Goal: Use online tool/utility: Utilize a website feature to perform a specific function

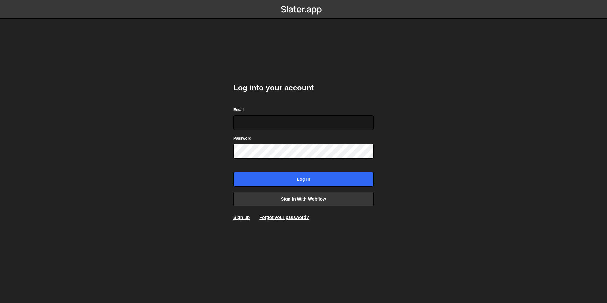
click at [264, 124] on input "Email" at bounding box center [303, 122] width 140 height 15
type input "ops@iteractives.com"
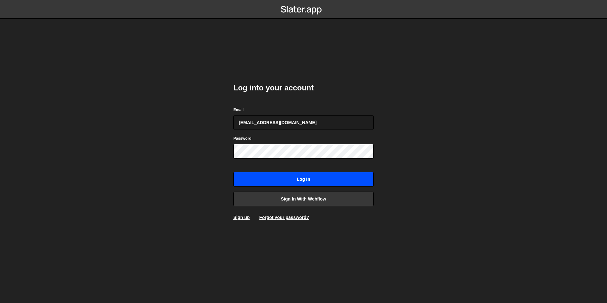
click at [300, 178] on input "Log in" at bounding box center [303, 179] width 140 height 15
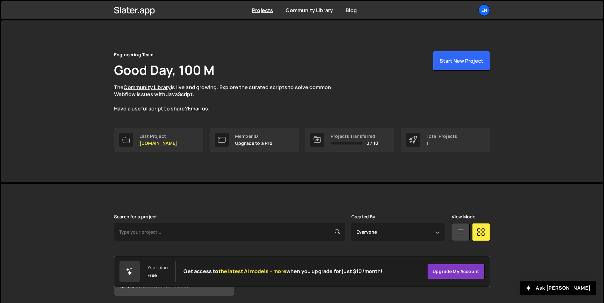
click at [156, 137] on div "Last Project" at bounding box center [159, 136] width 38 height 5
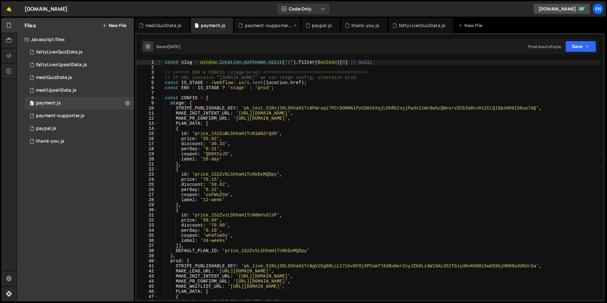
click at [251, 26] on div "payment-supporter.js" at bounding box center [269, 25] width 48 height 6
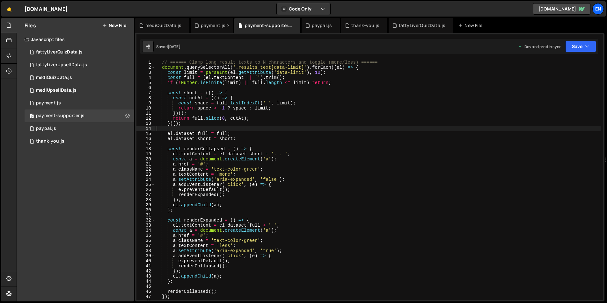
click at [210, 25] on div "payment.js" at bounding box center [213, 25] width 25 height 6
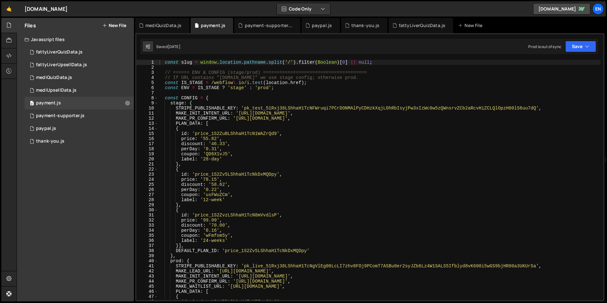
type textarea "{"
click at [280, 170] on div "const slug = window . location . pathname . split ( '/' ) . filter ( Boolean ) …" at bounding box center [379, 185] width 442 height 251
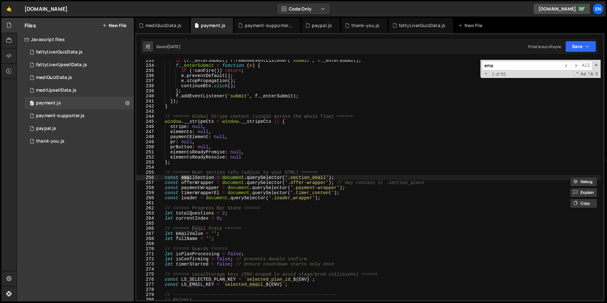
scroll to position [1185, 0]
type input "e"
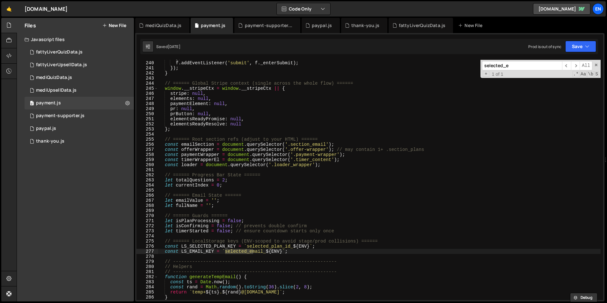
scroll to position [1224, 0]
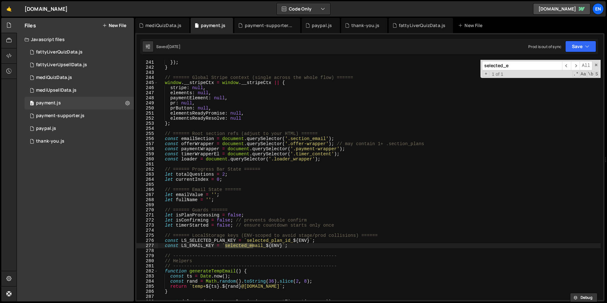
type input "selected_e"
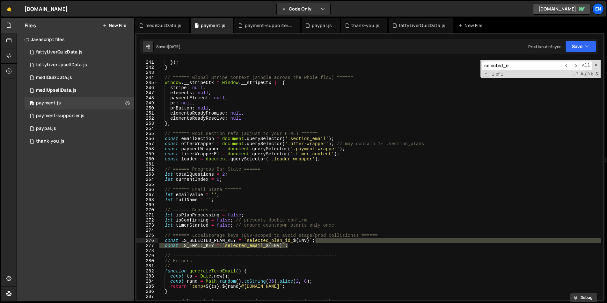
click at [336, 243] on div "f . addEventListener ( 'submit' , f . _enterSubmit ) ; }) ; } // ====== Global …" at bounding box center [379, 180] width 442 height 251
type textarea "const LS_SELECTED_PLAN_KEY = `selected_plan_id_${ENV}`; const LS_EMAIL_KEY = `s…"
click at [272, 24] on div "payment-supporter.js" at bounding box center [269, 25] width 48 height 6
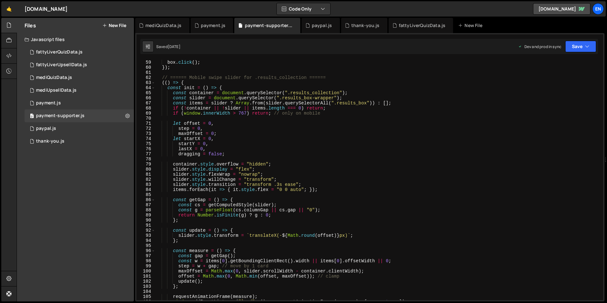
scroll to position [760, 0]
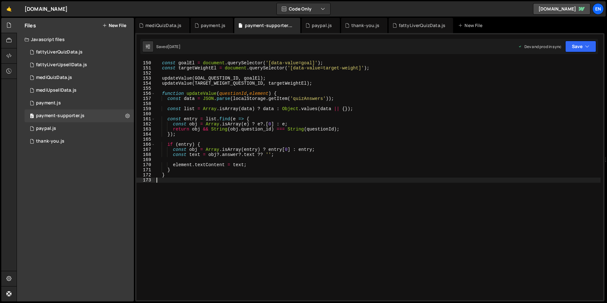
click at [194, 184] on div "const goalEl = document . querySelector ( '[data-value=goal]' ) ; const targetW…" at bounding box center [377, 180] width 445 height 251
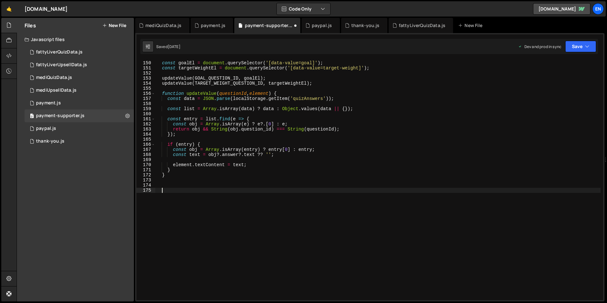
paste textarea "const LS_EMAIL_KEY = `selected_email_${ENV}`;"
type textarea "const LS_EMAIL_KEY = `selected_email_${ENV}`;"
click at [215, 24] on div "payment.js" at bounding box center [213, 25] width 25 height 6
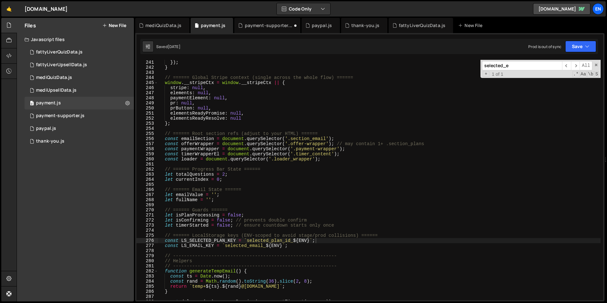
type textarea "const LS_EMAIL_KEY = `selected_email_${ENV}`;"
click at [275, 247] on div "f . addEventListener ( 'submit' , f . _enterSubmit ) ; }) ; } // ====== Global …" at bounding box center [379, 180] width 442 height 251
click at [505, 68] on input "selected_e" at bounding box center [522, 65] width 80 height 9
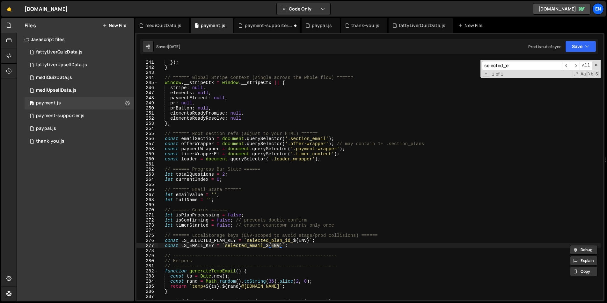
click at [505, 68] on input "selected_e" at bounding box center [522, 65] width 80 height 9
paste input "ENV"
type input "ENV"
click at [567, 64] on span "​" at bounding box center [566, 65] width 9 height 9
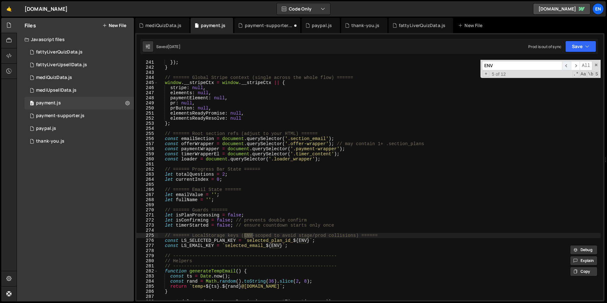
click at [567, 64] on span "​" at bounding box center [566, 65] width 9 height 9
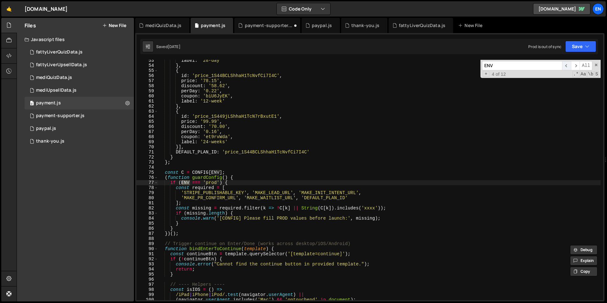
click at [567, 64] on span "​" at bounding box center [566, 65] width 9 height 9
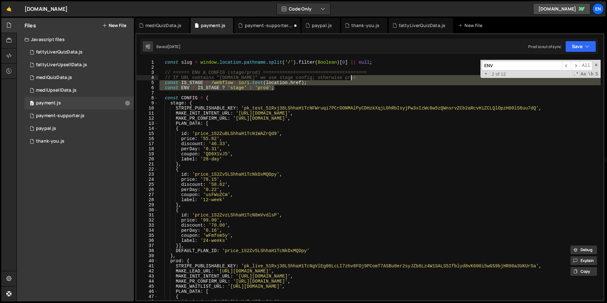
drag, startPoint x: 312, startPoint y: 88, endPoint x: 372, endPoint y: 77, distance: 60.6
click at [372, 77] on div "const slug = window . location . pathname . split ( '/' ) . filter ( Boolean ) …" at bounding box center [379, 185] width 442 height 251
type textarea "// If URL contains "[DOMAIN_NAME]" we use stage config; otherwise prod. const I…"
drag, startPoint x: 267, startPoint y: 24, endPoint x: 266, endPoint y: 30, distance: 5.5
click at [267, 24] on div "payment-supporter.js" at bounding box center [269, 25] width 48 height 6
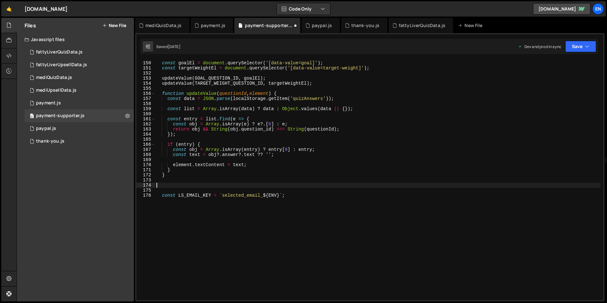
click at [191, 186] on div "const goalEl = document . querySelector ( '[data-value=goal]' ) ; const targetW…" at bounding box center [377, 180] width 445 height 251
paste textarea "const ENV = IS_STAGE ? 'stage' : 'prod';"
click at [200, 206] on div "const goalEl = document . querySelector ( '[data-value=goal]' ) ; const targetW…" at bounding box center [377, 180] width 445 height 251
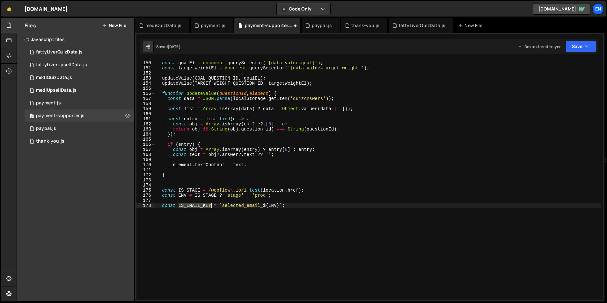
click at [200, 206] on div "const goalEl = document . querySelector ( '[data-value=goal]' ) ; const targetW…" at bounding box center [377, 180] width 445 height 251
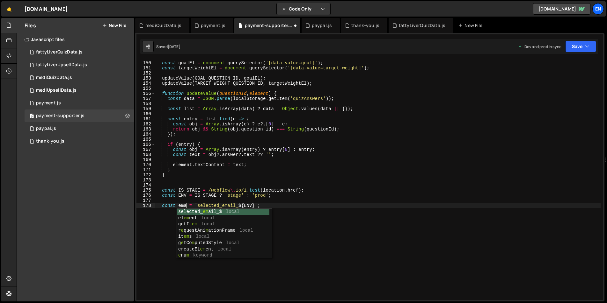
scroll to position [0, 2]
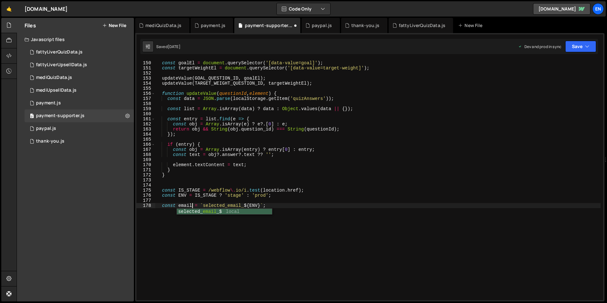
click at [266, 166] on div "const goalEl = document . querySelector ( '[data-value=goal]' ) ; const targetW…" at bounding box center [377, 180] width 445 height 251
type textarea "element.textContent = text;"
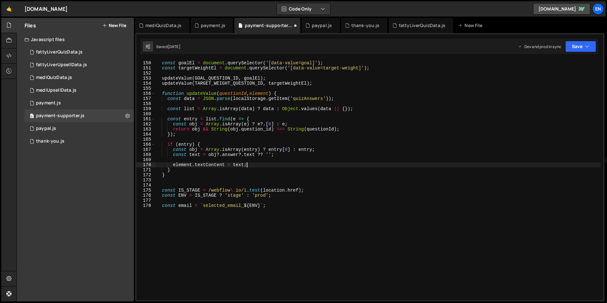
click at [281, 202] on div "const goalEl = document . querySelector ( '[data-value=goal]' ) ; const targetW…" at bounding box center [377, 180] width 445 height 251
click at [286, 206] on div "const goalEl = document . querySelector ( '[data-value=goal]' ) ; const targetW…" at bounding box center [377, 180] width 445 height 251
type textarea "const email = `selected_email_${ENV}`;"
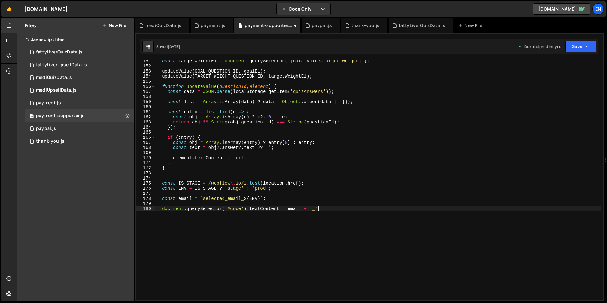
scroll to position [764, 0]
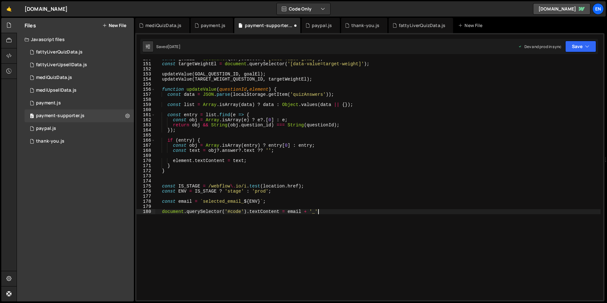
click at [311, 200] on div "const goalEl = document . querySelector ( '[data-value=goal]' ) ; const targetW…" at bounding box center [377, 181] width 445 height 251
type textarea "const email = `selected_email_${ENV}`;"
paste textarea "const [DATE] = now.toLocaleString('en-US', { month: 'short' }) + now.getFullYea…"
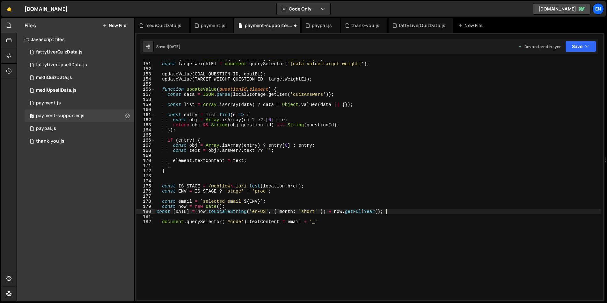
click at [156, 210] on div "const goalEl = document . querySelector ( '[data-value=goal]' ) ; const targetW…" at bounding box center [377, 181] width 445 height 251
click at [271, 203] on div "const goalEl = document . querySelector ( '[data-value=goal]' ) ; const targetW…" at bounding box center [377, 181] width 445 height 251
type textarea "const email = `selected_email_${ENV}`;"
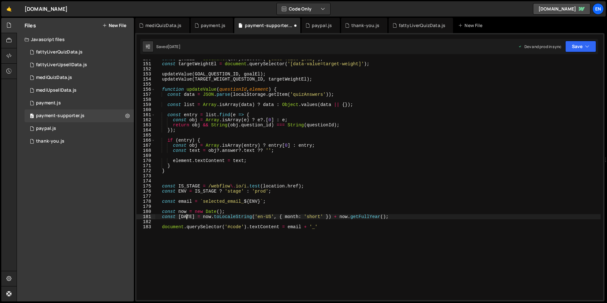
click at [188, 217] on div "const goalEl = document . querySelector ( '[data-value=goal]' ) ; const targetW…" at bounding box center [377, 181] width 445 height 251
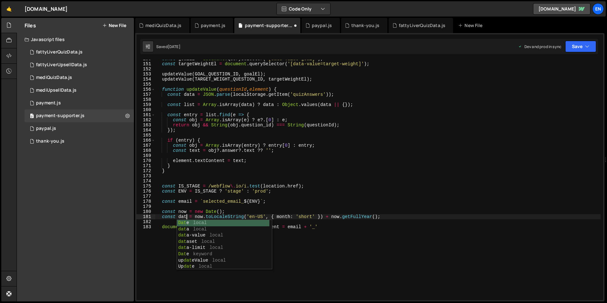
scroll to position [0, 2]
click at [211, 211] on div "const goalEl = document . querySelector ( '[data-value=goal]' ) ; const targetW…" at bounding box center [377, 181] width 445 height 251
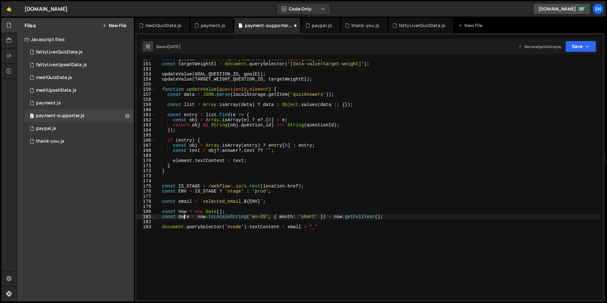
click at [184, 218] on div "const goalEl = document . querySelector ( '[data-value=goal]' ) ; const targetW…" at bounding box center [377, 181] width 445 height 251
click at [337, 227] on div "const goalEl = document . querySelector ( '[data-value=goal]' ) ; const targetW…" at bounding box center [377, 181] width 445 height 251
paste textarea "date"
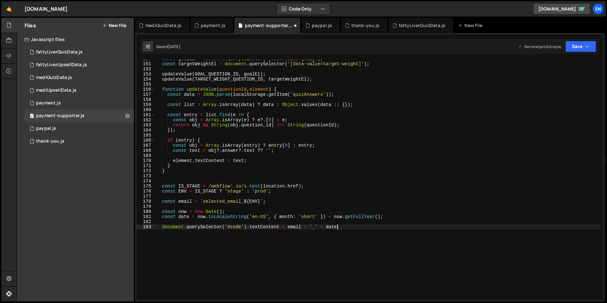
scroll to position [0, 12]
click at [585, 45] on icon "button" at bounding box center [587, 46] width 4 height 6
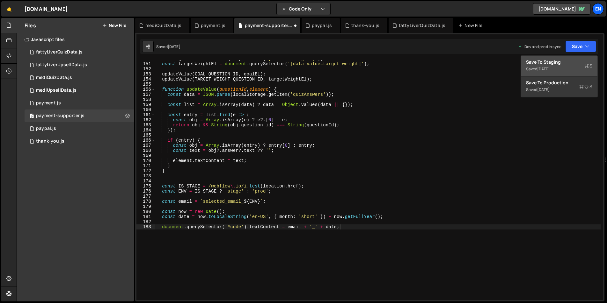
click at [557, 63] on div "Save to Staging S" at bounding box center [559, 62] width 66 height 6
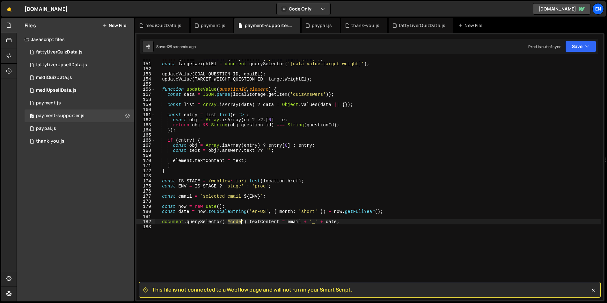
drag, startPoint x: 228, startPoint y: 222, endPoint x: 241, endPoint y: 222, distance: 13.7
click at [240, 223] on div "const goalEl = document . querySelector ( '[data-value=goal]' ) ; const targetW…" at bounding box center [377, 181] width 445 height 251
click at [370, 129] on div "const goalEl = document . querySelector ( '[data-value=goal]' ) ; const targetW…" at bounding box center [377, 181] width 445 height 251
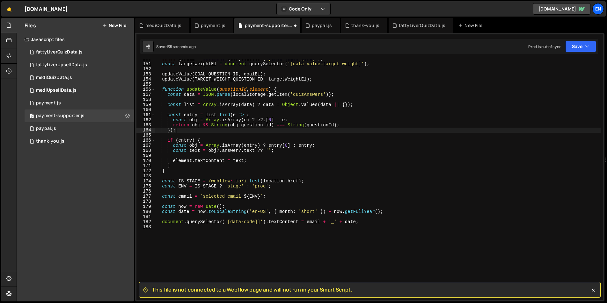
click at [259, 224] on div "const goalEl = document . querySelector ( '[data-value=goal]' ) ; const targetW…" at bounding box center [377, 181] width 445 height 251
type textarea "document.querySelector('[data-code]').textContent = email + '_' + date;"
click at [343, 178] on div "const goalEl = document . querySelector ( '[data-value=goal]' ) ; const targetW…" at bounding box center [377, 181] width 445 height 251
click at [580, 51] on button "Save" at bounding box center [580, 46] width 31 height 11
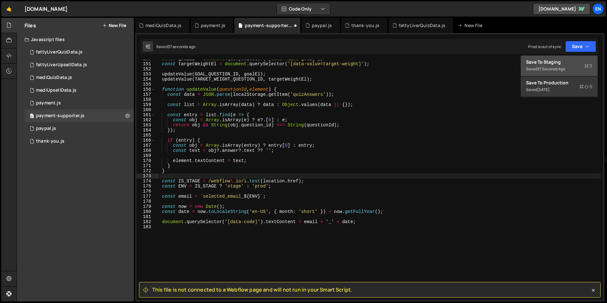
click at [556, 62] on div "Save to Staging S" at bounding box center [559, 62] width 66 height 6
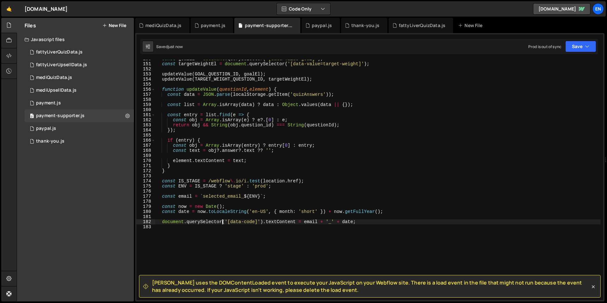
click at [222, 222] on div "const goalEl = document . querySelector ( '[data-value=goal]' ) ; const targetW…" at bounding box center [377, 181] width 445 height 251
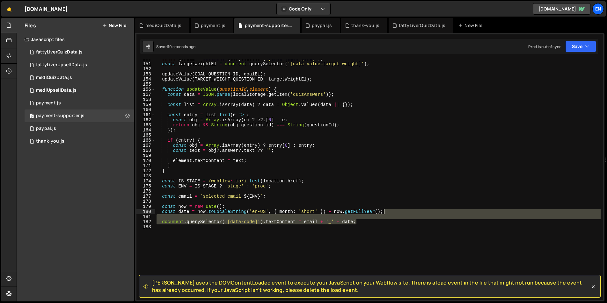
drag, startPoint x: 384, startPoint y: 222, endPoint x: 394, endPoint y: 214, distance: 13.1
click at [394, 214] on div "const goalEl = document . querySelector ( '[data-value=goal]' ) ; const targetW…" at bounding box center [377, 181] width 445 height 251
click at [374, 221] on div "const goalEl = document . querySelector ( '[data-value=goal]' ) ; const targetW…" at bounding box center [377, 180] width 445 height 241
drag, startPoint x: 374, startPoint y: 222, endPoint x: 371, endPoint y: 217, distance: 5.9
click at [371, 217] on div "const goalEl = document . querySelector ( '[data-value=goal]' ) ; const targetW…" at bounding box center [377, 181] width 445 height 251
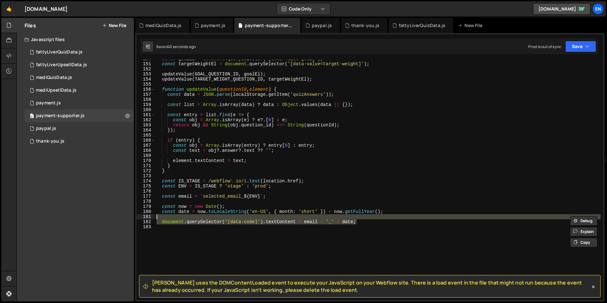
paste textarea "})"
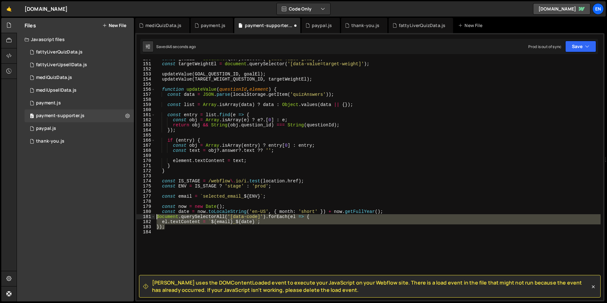
drag, startPoint x: 171, startPoint y: 227, endPoint x: 150, endPoint y: 216, distance: 23.2
click at [150, 216] on div "}); 150 151 152 153 154 155 156 157 158 159 160 161 162 163 164 165 166 167 168…" at bounding box center [369, 180] width 467 height 241
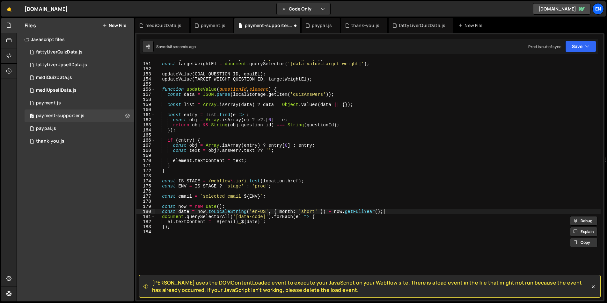
click at [390, 212] on div "const goalEl = document . querySelector ( '[data-value=goal]' ) ; const targetW…" at bounding box center [377, 181] width 445 height 251
type textarea "const date = now.toLocaleString('en-US', { month: 'short' }) + now.getFullYear(…"
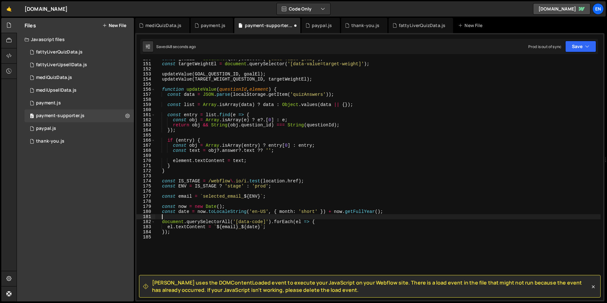
click at [400, 194] on div "const goalEl = document . querySelector ( '[data-value=goal]' ) ; const targetW…" at bounding box center [377, 181] width 445 height 251
click at [586, 48] on icon "button" at bounding box center [587, 46] width 4 height 6
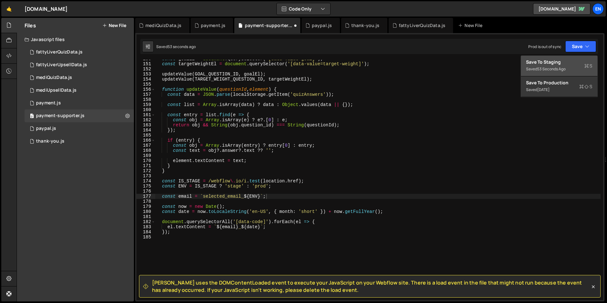
click at [562, 61] on div "Save to Staging S" at bounding box center [559, 62] width 66 height 6
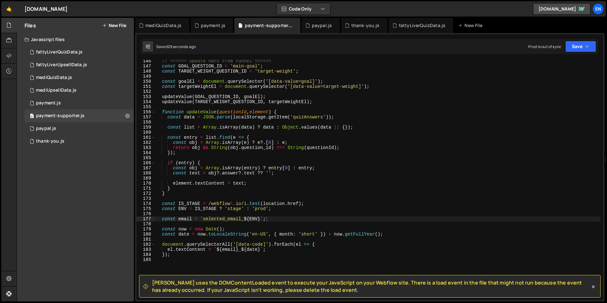
scroll to position [748, 0]
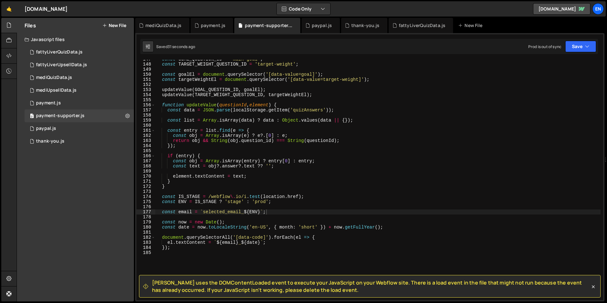
click at [192, 197] on div "const GOAL_QUESTION_ID = 'main-goal' ; const TARGET_WEIGHT_QUESTION_ID = 'targe…" at bounding box center [377, 182] width 445 height 251
drag, startPoint x: 208, startPoint y: 198, endPoint x: 301, endPoint y: 196, distance: 93.4
click at [301, 196] on div "const GOAL_QUESTION_ID = 'main-goal' ; const TARGET_WEIGHT_QUESTION_ID = 'targe…" at bounding box center [377, 182] width 445 height 251
drag, startPoint x: 194, startPoint y: 202, endPoint x: 269, endPoint y: 203, distance: 74.3
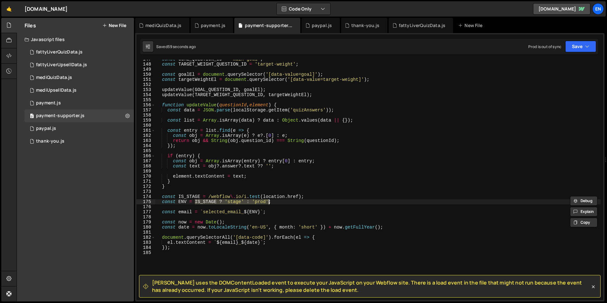
click at [269, 203] on div "const GOAL_QUESTION_ID = 'main-goal' ; const TARGET_WEIGHT_QUESTION_ID = 'targe…" at bounding box center [377, 182] width 445 height 251
click at [201, 196] on div "const GOAL_QUESTION_ID = 'main-goal' ; const TARGET_WEIGHT_QUESTION_ID = 'targe…" at bounding box center [377, 182] width 445 height 251
click at [178, 196] on div "const GOAL_QUESTION_ID = 'main-goal' ; const TARGET_WEIGHT_QUESTION_ID = 'targe…" at bounding box center [377, 182] width 445 height 251
paste textarea "SUPPORTER_"
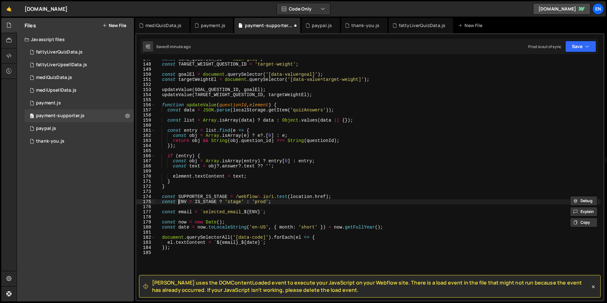
type textarea "const SUPPORTER_ENV = IS_STAGE ? 'stage' : 'prod';"
click at [278, 171] on div "const GOAL_QUESTION_ID = 'main-goal' ; const TARGET_WEIGHT_QUESTION_ID = 'targe…" at bounding box center [377, 182] width 445 height 251
click at [580, 44] on button "Save" at bounding box center [580, 46] width 31 height 11
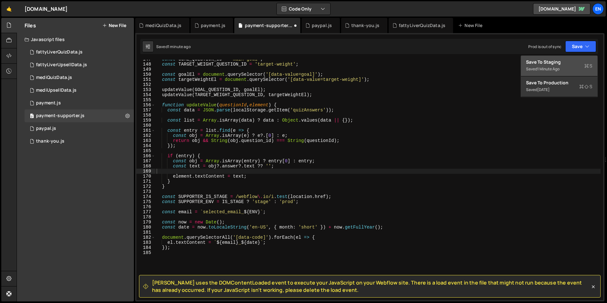
click at [538, 65] on div "Saved 1 minute ago" at bounding box center [559, 69] width 66 height 8
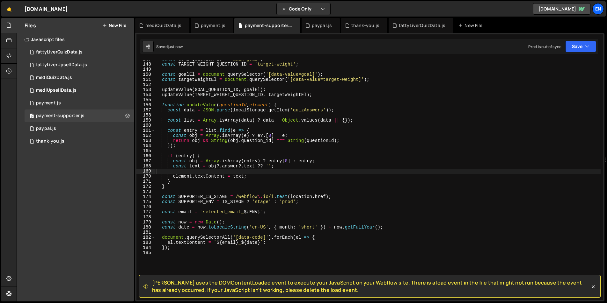
click at [195, 202] on div "const GOAL_QUESTION_ID = 'main-goal' ; const TARGET_WEIGHT_QUESTION_ID = 'targe…" at bounding box center [377, 182] width 445 height 251
click at [252, 212] on div "const GOAL_QUESTION_ID = 'main-goal' ; const TARGET_WEIGHT_QUESTION_ID = 'targe…" at bounding box center [377, 182] width 445 height 251
paste textarea "SUPPORTER_"
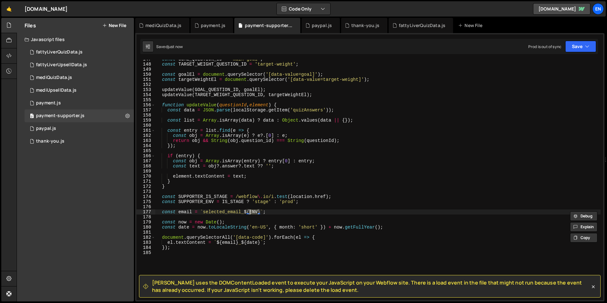
type textarea "const email = `selected_email_${SUPPORTER_ENV}`;"
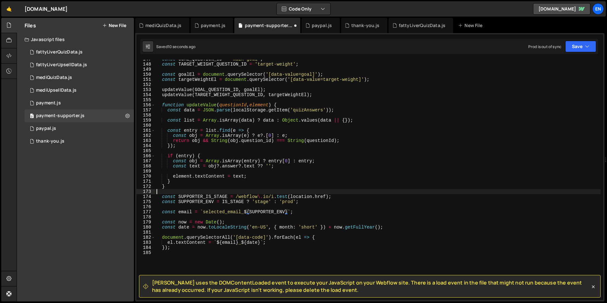
click at [211, 194] on div "const GOAL_QUESTION_ID = 'main-goal' ; const TARGET_WEIGHT_QUESTION_ID = 'targe…" at bounding box center [377, 182] width 445 height 251
click at [211, 196] on div "const GOAL_QUESTION_ID = 'main-goal' ; const TARGET_WEIGHT_QUESTION_ID = 'targe…" at bounding box center [377, 182] width 445 height 251
click at [230, 202] on div "const GOAL_QUESTION_ID = 'main-goal' ; const TARGET_WEIGHT_QUESTION_ID = 'targe…" at bounding box center [377, 182] width 445 height 251
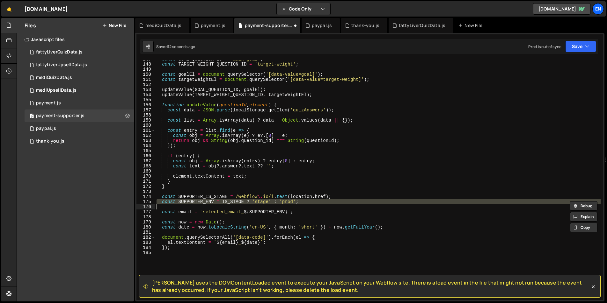
click at [234, 202] on div "const GOAL_QUESTION_ID = 'main-goal' ; const TARGET_WEIGHT_QUESTION_ID = 'targe…" at bounding box center [377, 180] width 445 height 241
click at [234, 202] on div "const GOAL_QUESTION_ID = 'main-goal' ; const TARGET_WEIGHT_QUESTION_ID = 'targe…" at bounding box center [377, 182] width 445 height 251
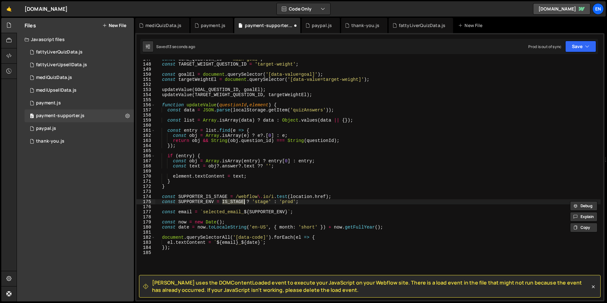
paste textarea "SUPPORTER_"
click at [325, 178] on div "const GOAL_QUESTION_ID = 'main-goal' ; const TARGET_WEIGHT_QUESTION_ID = 'targe…" at bounding box center [377, 182] width 445 height 251
click at [581, 44] on button "Save" at bounding box center [580, 46] width 31 height 11
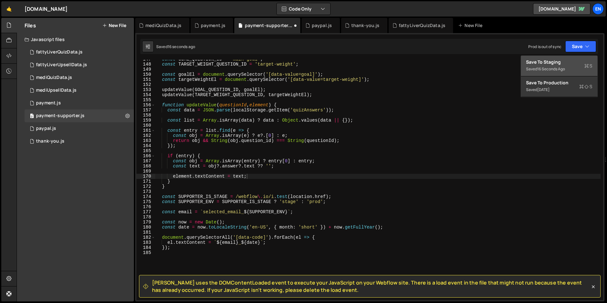
click at [544, 66] on div "16 seconds ago" at bounding box center [551, 68] width 28 height 5
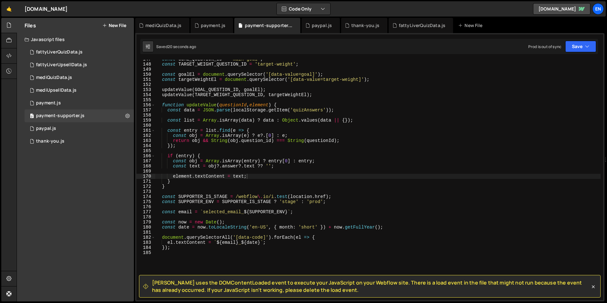
click at [200, 212] on div "const GOAL_QUESTION_ID = 'main-goal' ; const TARGET_WEIGHT_QUESTION_ID = 'targe…" at bounding box center [377, 182] width 445 height 251
type textarea "const email = localStorage.getItem(`selected_email_${SUPPORTER_ENV}`);"
click at [285, 251] on div "const GOAL_QUESTION_ID = 'main-goal' ; const TARGET_WEIGHT_QUESTION_ID = 'targe…" at bounding box center [377, 182] width 445 height 251
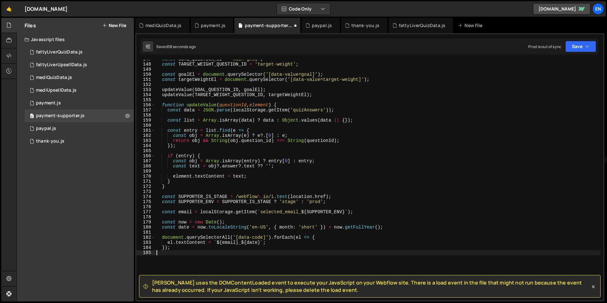
click at [351, 211] on div "const GOAL_QUESTION_ID = 'main-goal' ; const TARGET_WEIGHT_QUESTION_ID = 'targe…" at bounding box center [377, 182] width 445 height 251
paste textarea ".split('@')[0]"
type textarea "const email = localStorage.getItem(`selected_email_${SUPPORTER_ENV}`).split('@'…"
click at [529, 123] on div "const GOAL_QUESTION_ID = 'main-goal' ; const TARGET_WEIGHT_QUESTION_ID = 'targe…" at bounding box center [377, 182] width 445 height 251
click at [578, 48] on button "Save" at bounding box center [580, 46] width 31 height 11
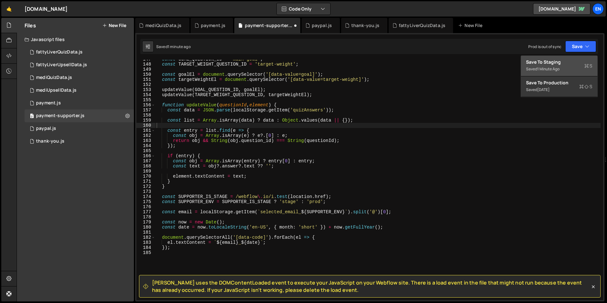
click at [536, 70] on div "Saved 1 minute ago" at bounding box center [559, 69] width 66 height 8
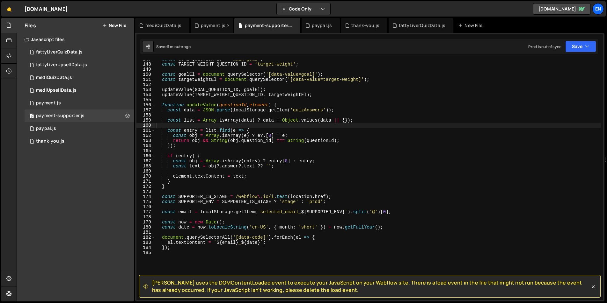
click at [211, 25] on div "payment.js" at bounding box center [213, 25] width 25 height 6
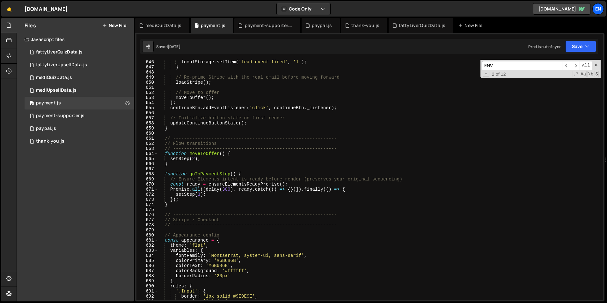
scroll to position [3290, 0]
type textarea "function moveToOffer() {"
click at [237, 155] on div "localStorage . setItem ( 'lead_event_fired' , '1' ) ; } // Re-prime Stripe with…" at bounding box center [379, 184] width 442 height 251
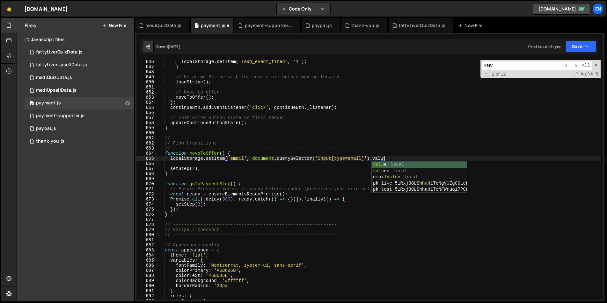
scroll to position [0, 16]
click at [257, 144] on div "localStorage . setItem ( 'lead_event_fired' , '1' ) ; } // Re-prime Stripe with…" at bounding box center [379, 184] width 442 height 251
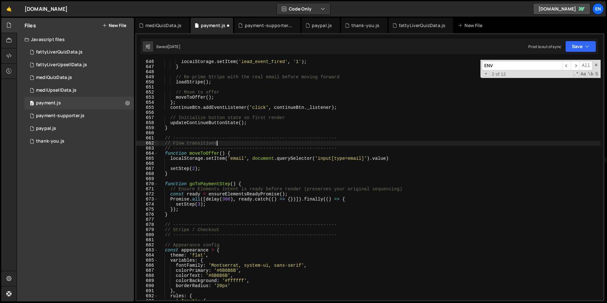
scroll to position [0, 4]
click at [238, 158] on div "localStorage . setItem ( 'lead_event_fired' , '1' ) ; } // Re-prime Stripe with…" at bounding box center [379, 184] width 442 height 251
type textarea "localStorage.setItem('email', document.querySelector('input[type=email]').value)"
click at [580, 46] on button "Save" at bounding box center [580, 46] width 31 height 11
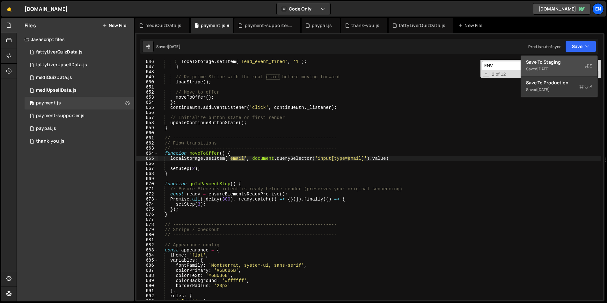
click at [562, 61] on div "Save to Staging S" at bounding box center [559, 62] width 66 height 6
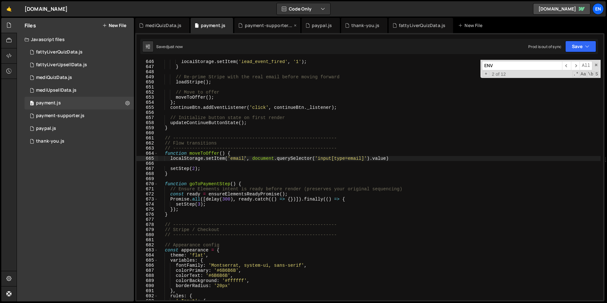
click at [265, 24] on div "payment-supporter.js" at bounding box center [269, 25] width 48 height 6
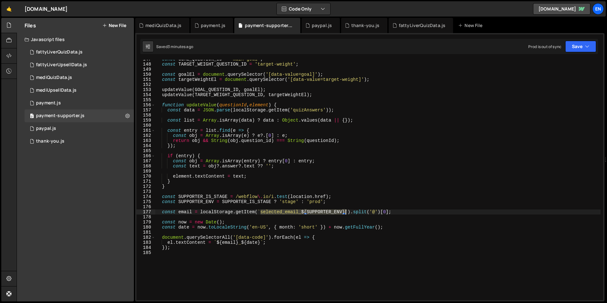
drag, startPoint x: 260, startPoint y: 212, endPoint x: 346, endPoint y: 213, distance: 86.1
click at [346, 213] on div "const GOAL_QUESTION_ID = 'main-goal' ; const TARGET_WEIGHT_QUESTION_ID = 'targe…" at bounding box center [377, 182] width 445 height 251
paste textarea "email"
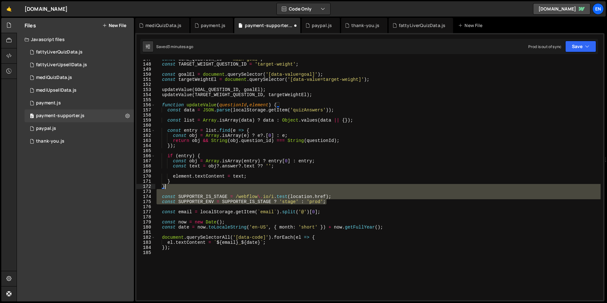
drag, startPoint x: 332, startPoint y: 202, endPoint x: 331, endPoint y: 187, distance: 15.0
click at [331, 187] on div "const GOAL_QUESTION_ID = 'main-goal' ; const TARGET_WEIGHT_QUESTION_ID = 'targe…" at bounding box center [377, 182] width 445 height 251
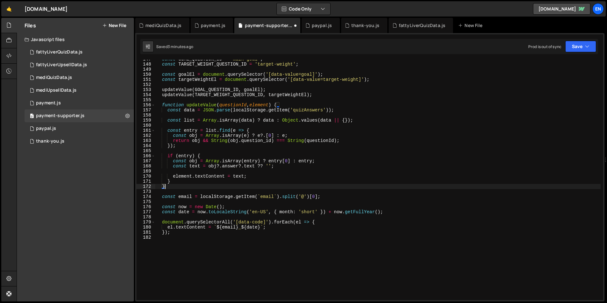
click at [311, 215] on div "const GOAL_QUESTION_ID = 'main-goal' ; const TARGET_WEIGHT_QUESTION_ID = 'targe…" at bounding box center [377, 182] width 445 height 251
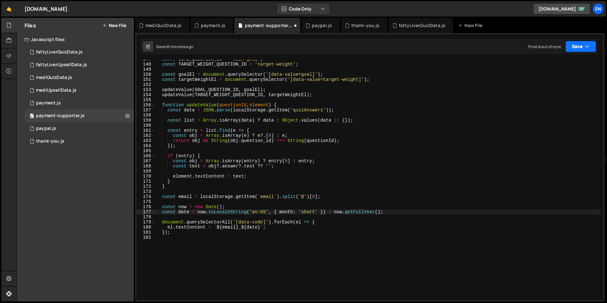
click at [582, 45] on button "Save" at bounding box center [580, 46] width 31 height 11
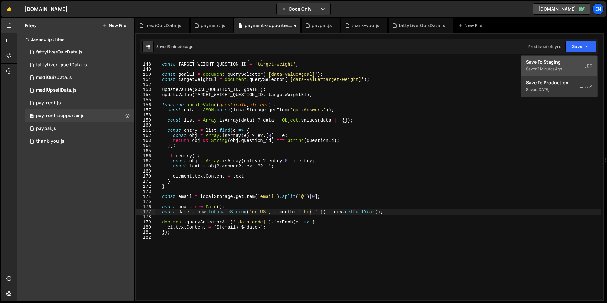
click at [554, 63] on div "Save to Staging S" at bounding box center [559, 62] width 66 height 6
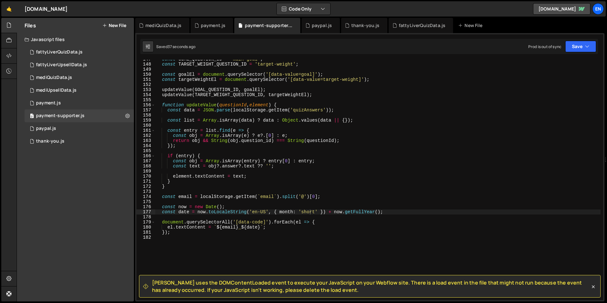
drag, startPoint x: 259, startPoint y: 196, endPoint x: 274, endPoint y: 208, distance: 19.2
click at [260, 196] on div "const GOAL_QUESTION_ID = 'main-goal' ; const TARGET_WEIGHT_QUESTION_ID = 'targe…" at bounding box center [377, 182] width 445 height 251
click at [319, 167] on div "const GOAL_QUESTION_ID = 'main-goal' ; const TARGET_WEIGHT_QUESTION_ID = 'targe…" at bounding box center [377, 182] width 445 height 251
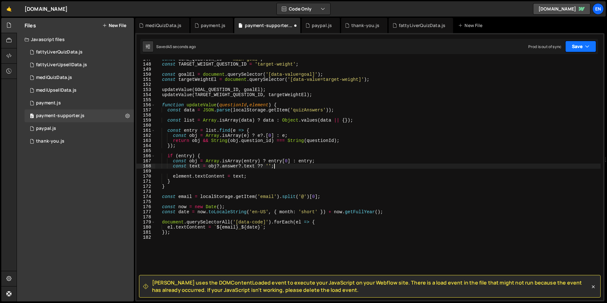
click at [593, 46] on button "Save" at bounding box center [580, 46] width 31 height 11
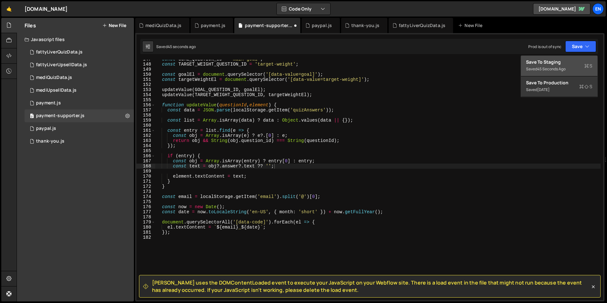
click at [560, 63] on div "Save to Staging S" at bounding box center [559, 62] width 66 height 6
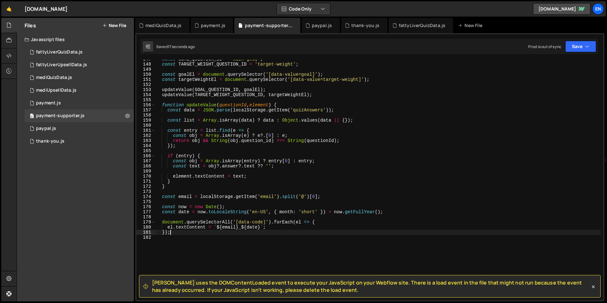
scroll to position [0, 1]
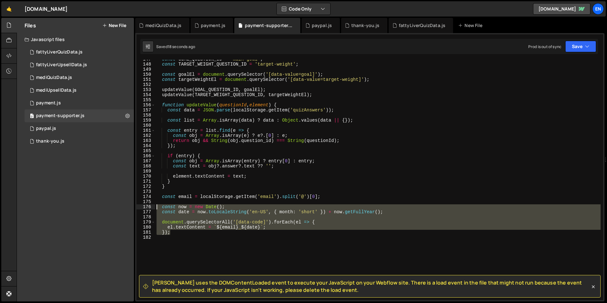
drag, startPoint x: 175, startPoint y: 234, endPoint x: 137, endPoint y: 206, distance: 47.6
click at [137, 206] on div "}); 147 148 149 150 151 152 153 154 155 156 157 158 159 160 161 162 163 164 165…" at bounding box center [369, 180] width 467 height 241
type textarea "const now = new Date(); const date = now.toLocaleString('en-US', { month: 'shor…"
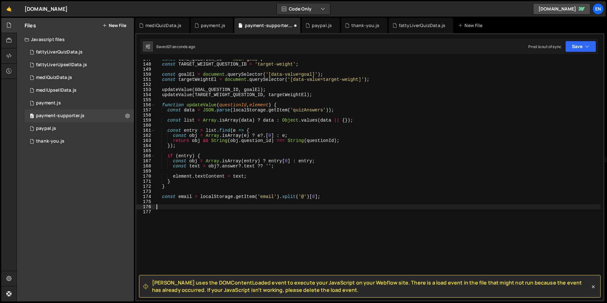
scroll to position [0, 0]
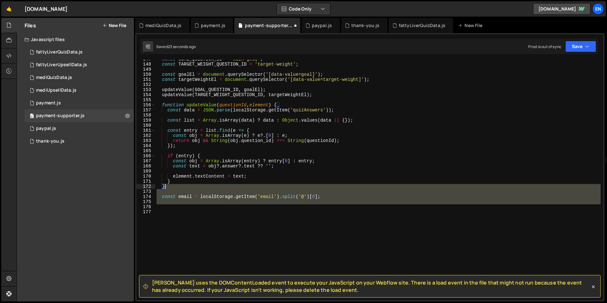
drag, startPoint x: 273, startPoint y: 208, endPoint x: 246, endPoint y: 186, distance: 35.3
click at [246, 186] on div "const GOAL_QUESTION_ID = 'main-goal' ; const TARGET_WEIGHT_QUESTION_ID = 'targe…" at bounding box center [377, 182] width 445 height 251
type textarea "}"
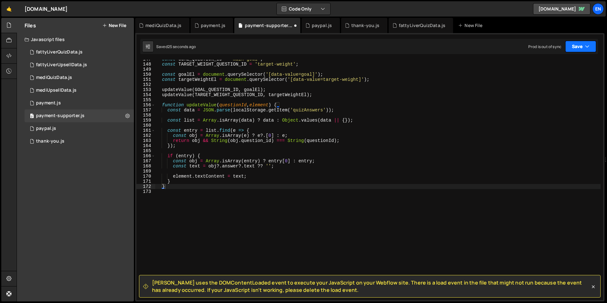
click at [591, 45] on button "Save" at bounding box center [580, 46] width 31 height 11
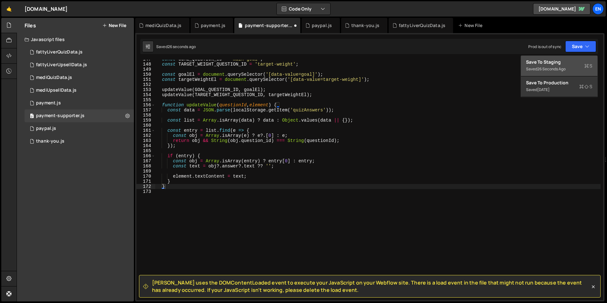
click at [539, 67] on div "26 seconds ago" at bounding box center [551, 68] width 28 height 5
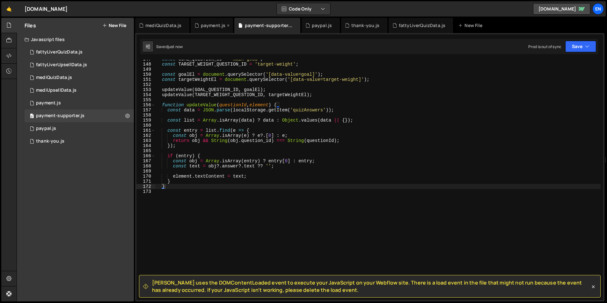
click at [208, 26] on div "payment.js" at bounding box center [213, 25] width 25 height 6
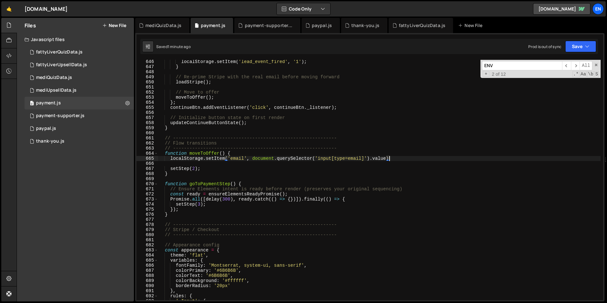
click at [398, 157] on div "localStorage . setItem ( 'lead_event_fired' , '1' ) ; } // Re-prime Stripe with…" at bounding box center [379, 184] width 442 height 251
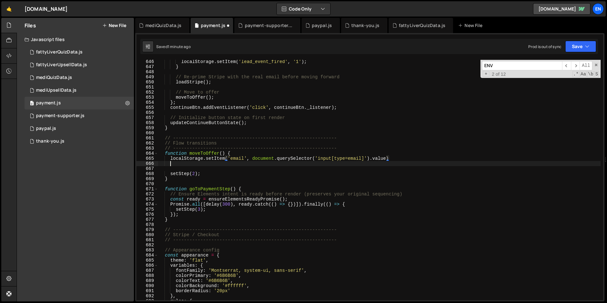
scroll to position [0, 0]
paste textarea "});"
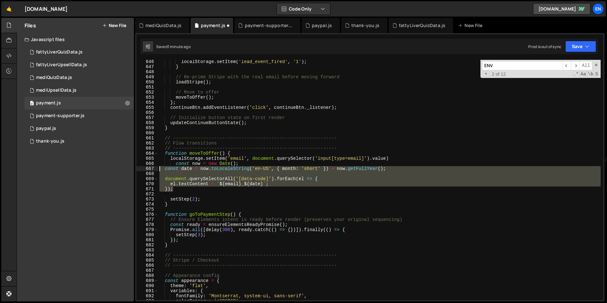
drag, startPoint x: 185, startPoint y: 190, endPoint x: 157, endPoint y: 169, distance: 34.7
click at [157, 169] on div "}); 646 647 648 649 650 651 652 653 654 655 656 657 658 659 660 661 662 663 664…" at bounding box center [369, 180] width 467 height 241
click at [194, 177] on div "localStorage . setItem ( 'lead_event_fired' , '1' ) ; } // Re-prime Stripe with…" at bounding box center [379, 180] width 442 height 241
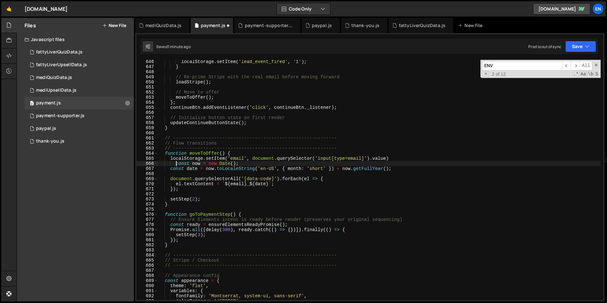
click at [175, 164] on div "localStorage . setItem ( 'lead_event_fired' , '1' ) ; } // Re-prime Stripe with…" at bounding box center [379, 184] width 442 height 251
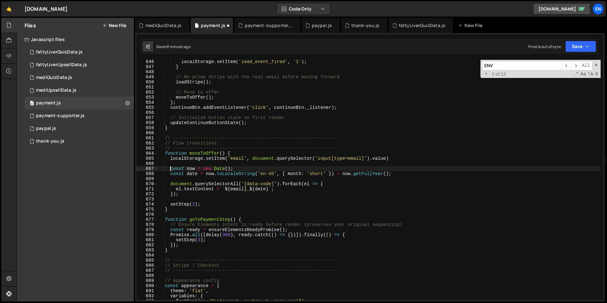
scroll to position [0, 1]
drag, startPoint x: 170, startPoint y: 159, endPoint x: 249, endPoint y: 158, distance: 78.4
click at [249, 158] on div "localStorage . setItem ( 'lead_event_fired' , '1' ) ; } // Re-prime Stripe with…" at bounding box center [379, 184] width 442 height 251
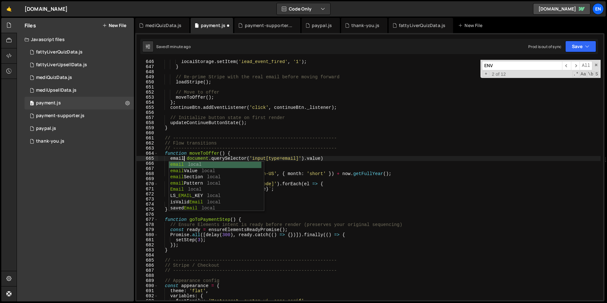
scroll to position [0, 2]
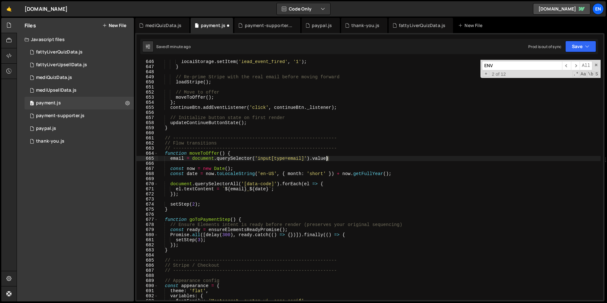
drag, startPoint x: 334, startPoint y: 158, endPoint x: 327, endPoint y: 158, distance: 7.0
click at [327, 158] on div "localStorage . setItem ( 'lead_event_fired' , '1' ) ; } // Re-prime Stripe with…" at bounding box center [379, 184] width 442 height 251
click at [170, 159] on div "localStorage . setItem ( 'lead_event_fired' , '1' ) ; } // Re-prime Stripe with…" at bounding box center [379, 184] width 442 height 251
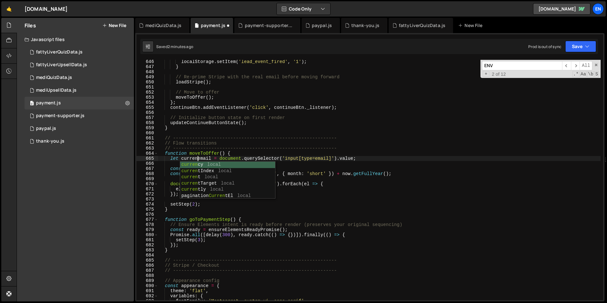
scroll to position [0, 3]
click at [236, 159] on div "localStorage . setItem ( 'lead_event_fired' , '1' ) ; } // Re-prime Stripe with…" at bounding box center [379, 184] width 442 height 251
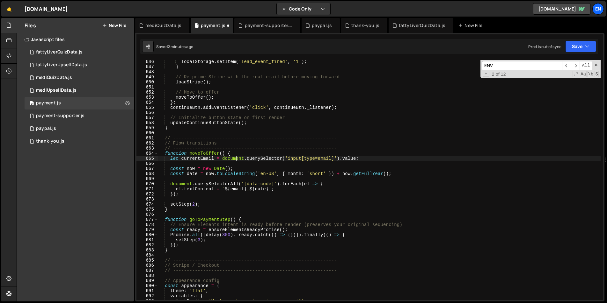
click at [181, 158] on div "localStorage . setItem ( 'lead_event_fired' , '1' ) ; } // Re-prime Stripe with…" at bounding box center [379, 184] width 442 height 251
click at [576, 46] on button "Save" at bounding box center [580, 46] width 31 height 11
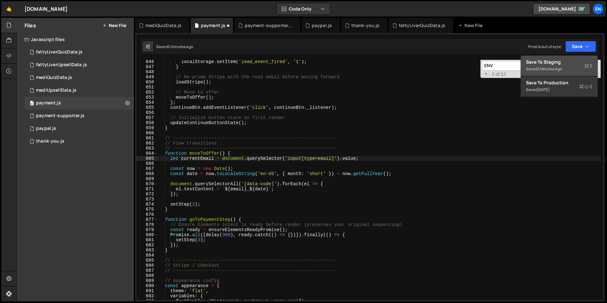
click at [541, 61] on div "Save to Staging S" at bounding box center [559, 62] width 66 height 6
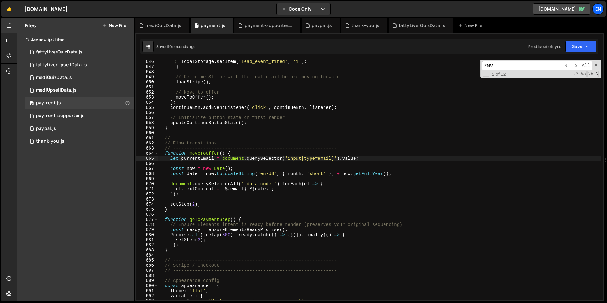
click at [277, 194] on div "localStorage . setItem ( 'lead_event_fired' , '1' ) ; } // Re-prime Stripe with…" at bounding box center [379, 184] width 442 height 251
type textarea "})();"
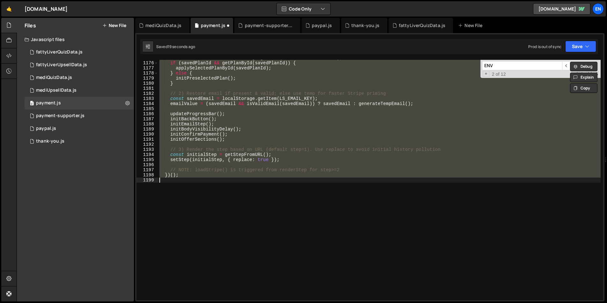
scroll to position [5992, 0]
click at [273, 219] on div "const savedPlanId = localStorage . getItem ( LS_SELECTED_PLAN_KEY ) ; if ( save…" at bounding box center [379, 180] width 442 height 241
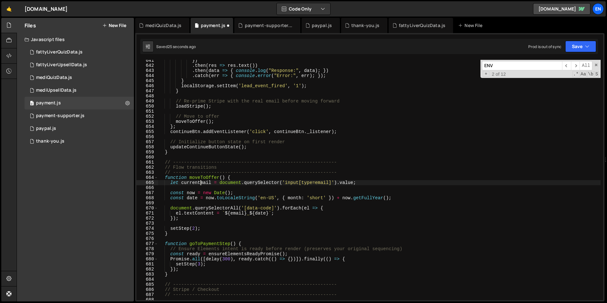
scroll to position [3266, 0]
click at [249, 218] on div "}) . then ( res => res . text ( )) . then ( data => { console . log ( "Response…" at bounding box center [379, 183] width 442 height 251
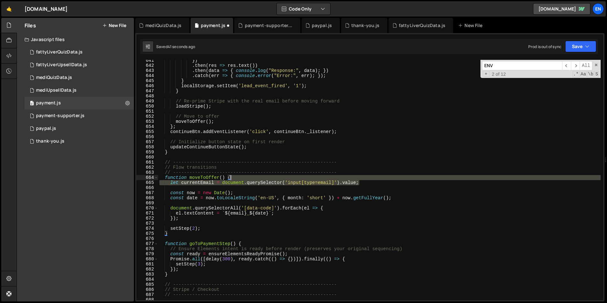
drag, startPoint x: 368, startPoint y: 183, endPoint x: 366, endPoint y: 178, distance: 4.9
click at [366, 178] on div "}) . then ( res => res . text ( )) . then ( data => { console . log ( "Response…" at bounding box center [379, 183] width 442 height 251
type textarea "function moveToOffer() { let currentEmail = document.querySelector('input[type=…"
click at [336, 206] on div "}) . then ( res => res . text ( )) . then ( data => { console . log ( "Response…" at bounding box center [379, 183] width 442 height 251
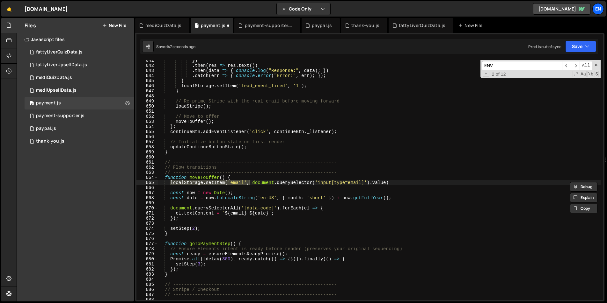
click at [399, 182] on div "}) . then ( res => res . text ( )) . then ( data => { console . log ( "Response…" at bounding box center [379, 183] width 442 height 251
paste textarea "et currentEmail = document.querySelector('input[type=email]').value;"
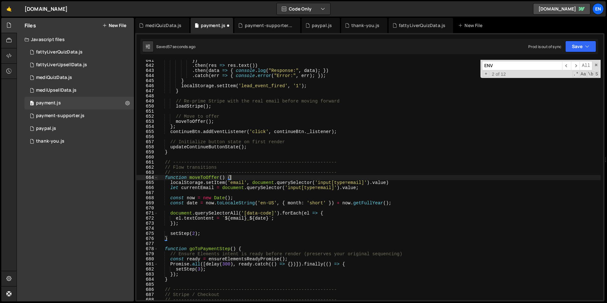
click at [416, 179] on div "}) . then ( res => res . text ( )) . then ( data => { console . log ( "Response…" at bounding box center [379, 183] width 442 height 251
click at [415, 182] on div "}) . then ( res => res . text ( )) . then ( data => { console . log ( "Response…" at bounding box center [379, 183] width 442 height 251
type textarea "localStorage.setItem('email', document.querySelector('input[type=email]').value…"
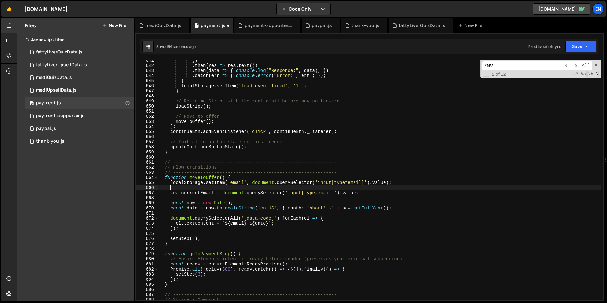
scroll to position [0, 0]
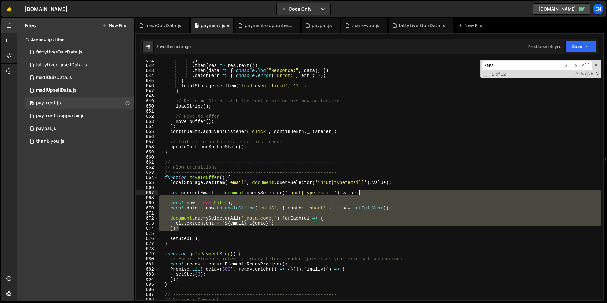
drag, startPoint x: 193, startPoint y: 229, endPoint x: 387, endPoint y: 193, distance: 198.1
click at [387, 193] on div "}) . then ( res => res . text ( )) . then ( data => { console . log ( "Response…" at bounding box center [379, 183] width 442 height 251
type textarea "let currentEmail = document.querySelector('input[type=email]').value;"
click at [261, 25] on div "payment-supporter.js" at bounding box center [269, 25] width 48 height 6
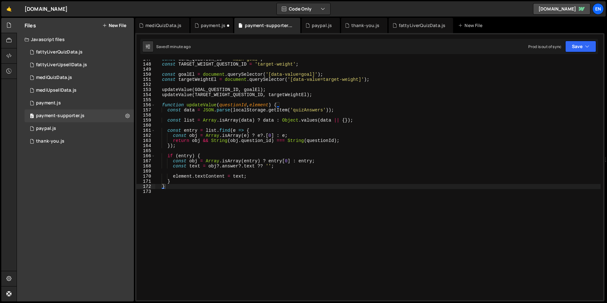
click at [200, 189] on div "const GOAL_QUESTION_ID = 'main-goal' ; const TARGET_WEIGHT_QUESTION_ID = 'targe…" at bounding box center [377, 182] width 445 height 251
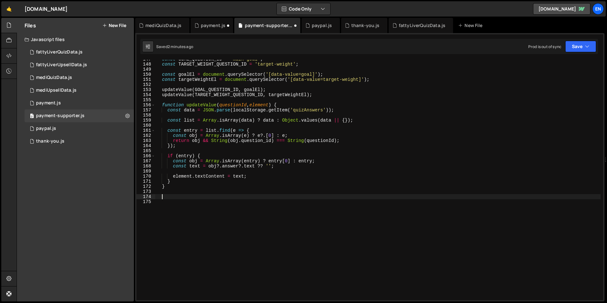
paste textarea "});"
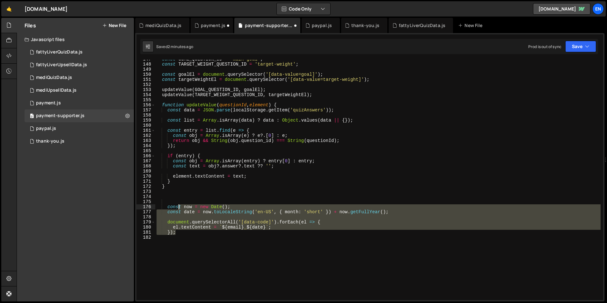
drag, startPoint x: 178, startPoint y: 231, endPoint x: 179, endPoint y: 208, distance: 23.6
click at [179, 208] on div "const GOAL_QUESTION_ID = 'main-goal' ; const TARGET_WEIGHT_QUESTION_ID = 'targe…" at bounding box center [377, 182] width 445 height 251
type textarea "const now = new Date(); const date = now.toLocaleString('en-US', { month: 'shor…"
click at [183, 203] on div "const GOAL_QUESTION_ID = 'main-goal' ; const TARGET_WEIGHT_QUESTION_ID = 'targe…" at bounding box center [377, 182] width 445 height 251
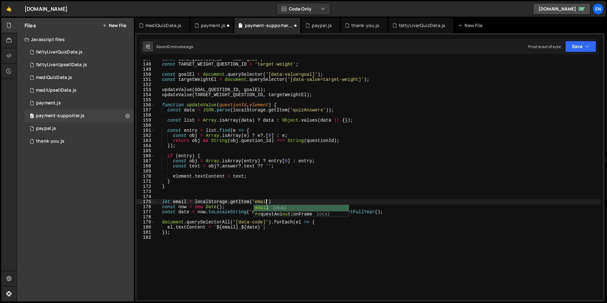
scroll to position [0, 8]
type textarea "let email = localStorage.getItem('email')"
click at [208, 25] on div "payment.js" at bounding box center [213, 25] width 25 height 6
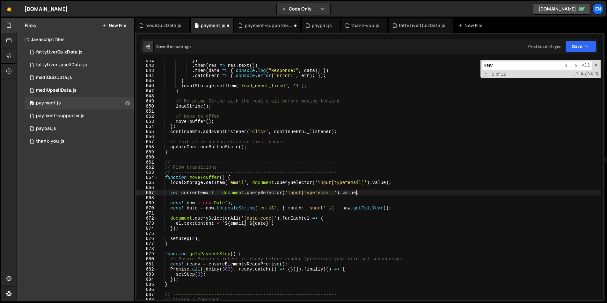
click at [355, 192] on div "}) . then ( res => res . text ( )) . then ( data => { console . log ( "Response…" at bounding box center [379, 183] width 442 height 251
paste textarea ".split('@')[0]"
type textarea "let currentEmail = document.querySelector('input[type=email]').value.split('@')…"
click at [585, 45] on icon "button" at bounding box center [587, 46] width 4 height 6
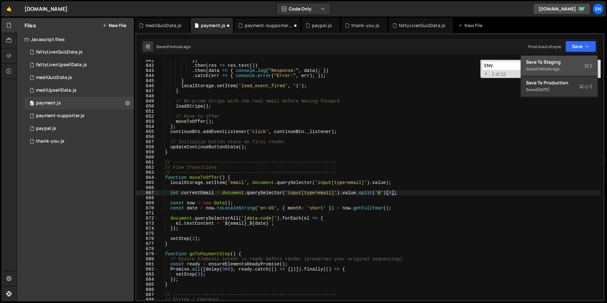
click at [554, 62] on div "Save to Staging S" at bounding box center [559, 62] width 66 height 6
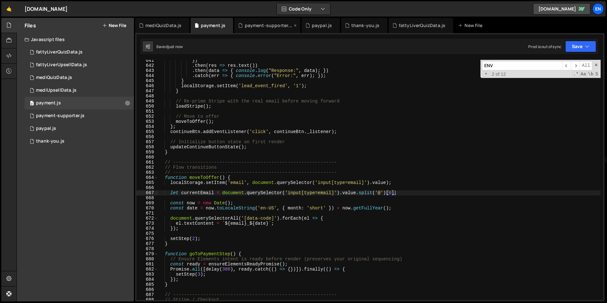
click at [254, 20] on div "payment-supporter.js" at bounding box center [267, 25] width 66 height 15
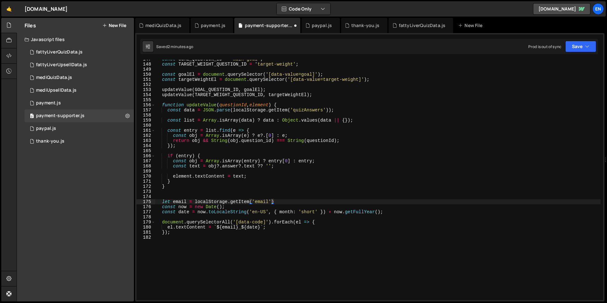
click at [281, 203] on div "const GOAL_QUESTION_ID = 'main-goal' ; const TARGET_WEIGHT_QUESTION_ID = 'targe…" at bounding box center [377, 182] width 445 height 251
paste textarea ".split('@')[0]"
type textarea "let email = localStorage.getItem('email').split('@')[0];"
click at [583, 44] on button "Save" at bounding box center [580, 46] width 31 height 11
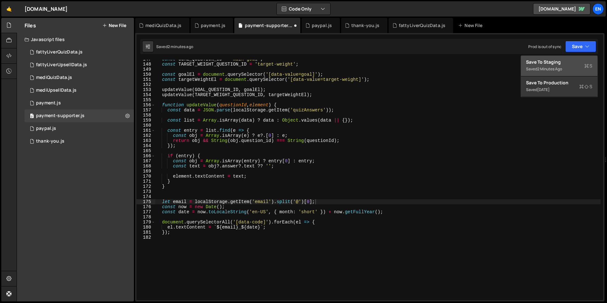
click at [547, 62] on div "Save to Staging S" at bounding box center [559, 62] width 66 height 6
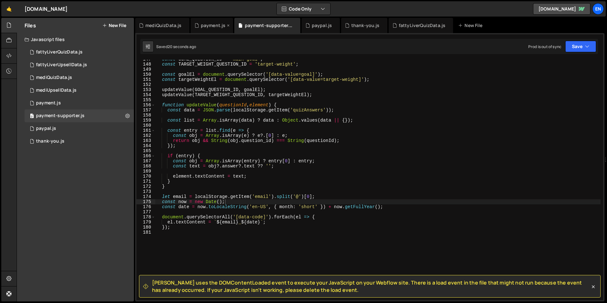
click at [203, 24] on div "payment.js" at bounding box center [213, 25] width 25 height 6
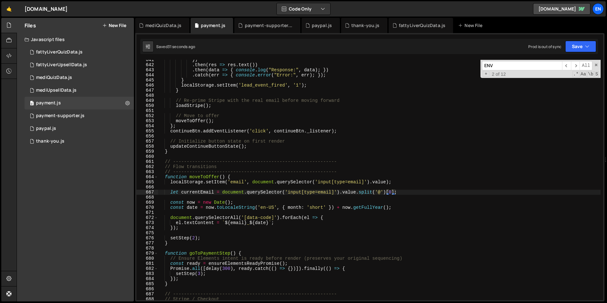
scroll to position [3267, 0]
click at [202, 191] on div "}) . then ( res => res . text ( )) . then ( data => { console . log ( "Response…" at bounding box center [379, 182] width 442 height 251
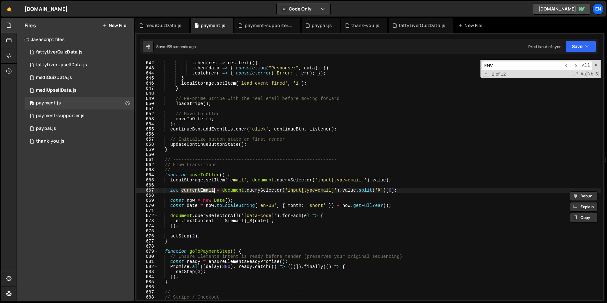
click at [239, 222] on div "}) . then ( res => res . text ( )) . then ( data => { console . log ( "Response…" at bounding box center [379, 180] width 442 height 251
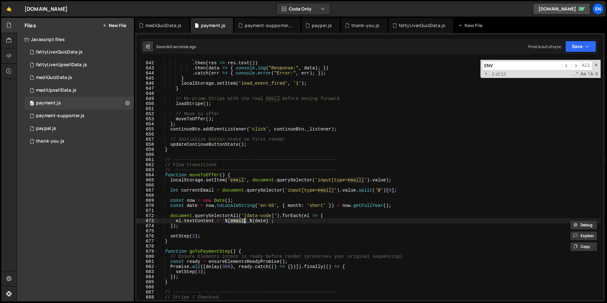
paste textarea "currentE"
click at [587, 45] on icon "button" at bounding box center [587, 46] width 4 height 6
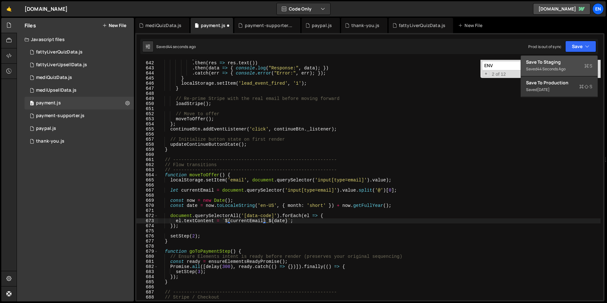
click at [571, 58] on button "Save to Staging S Saved 44 seconds ago" at bounding box center [559, 66] width 76 height 21
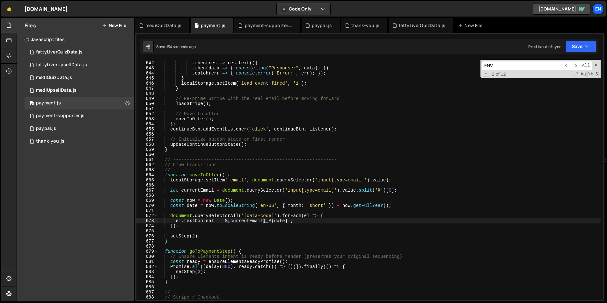
type textarea "let currentEmail = document.querySelector('input[type=email]').value.split('@')…"
click at [414, 191] on div "}) . then ( res => res . text ( )) . then ( data => { console . log ( "Response…" at bounding box center [379, 180] width 442 height 251
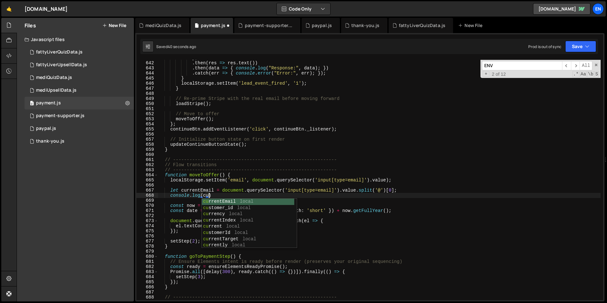
scroll to position [0, 4]
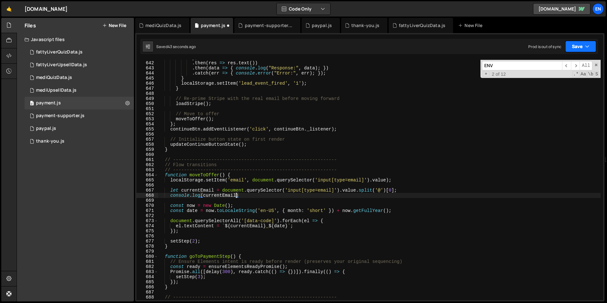
type textarea "console.log(currentEmail)"
click at [580, 49] on button "Save" at bounding box center [580, 46] width 31 height 11
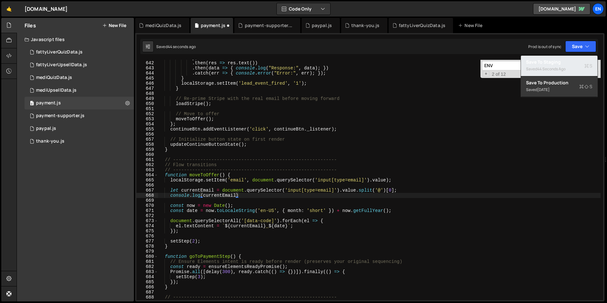
click at [549, 65] on div "Saved 44 seconds ago" at bounding box center [559, 69] width 66 height 8
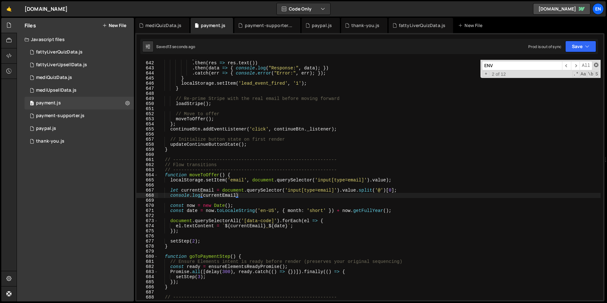
click at [595, 64] on span at bounding box center [596, 65] width 4 height 4
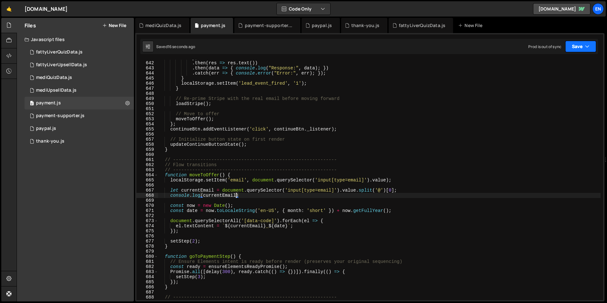
click at [581, 47] on button "Save" at bounding box center [580, 46] width 31 height 11
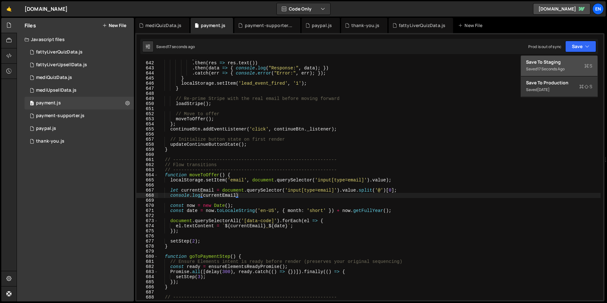
click at [552, 60] on div "Save to Staging S" at bounding box center [559, 62] width 66 height 6
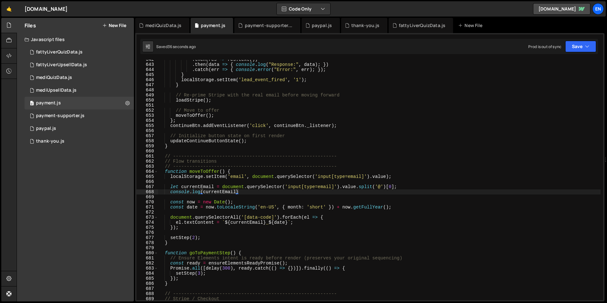
scroll to position [3272, 0]
click at [201, 213] on div ". then ( res => res . text ( )) . then ( data => { console . log ( "Response:" …" at bounding box center [379, 182] width 442 height 251
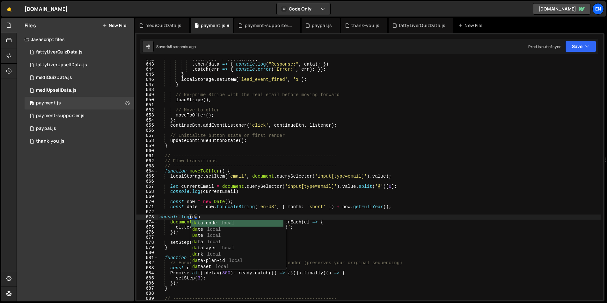
scroll to position [0, 3]
click at [234, 188] on div ". then ( res => res . text ( )) . then ( data => { console . log ( "Response:" …" at bounding box center [379, 182] width 442 height 251
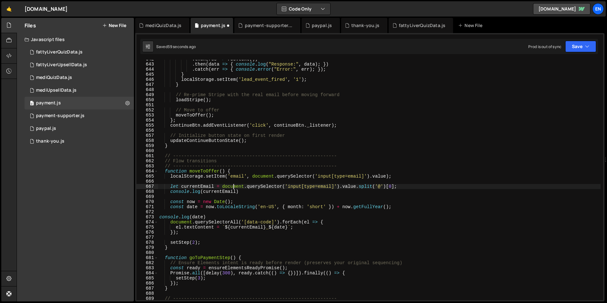
click at [333, 223] on div ". then ( res => res . text ( )) . then ( data => { console . log ( "Response:" …" at bounding box center [379, 182] width 442 height 251
type textarea "document.querySelectorAll('[data-code]').forEach(el => {"
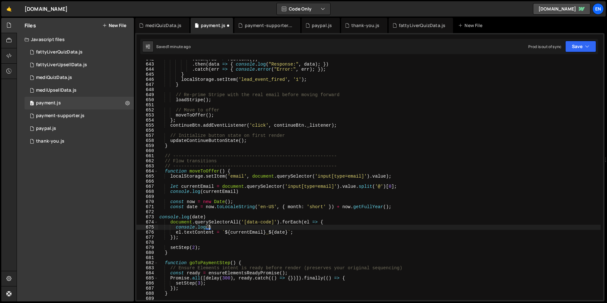
scroll to position [0, 4]
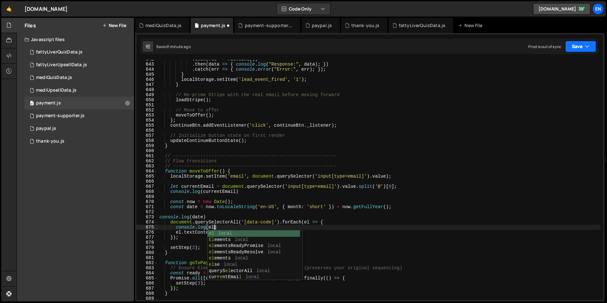
click at [579, 45] on button "Save" at bounding box center [580, 46] width 31 height 11
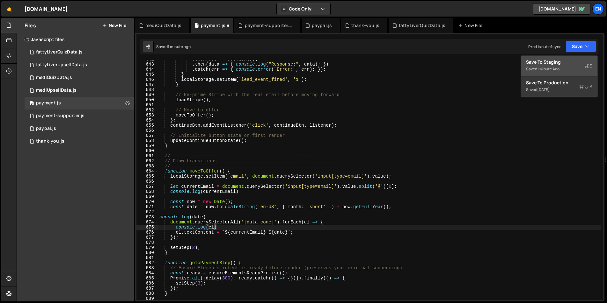
click at [545, 62] on div "Save to Staging S" at bounding box center [559, 62] width 66 height 6
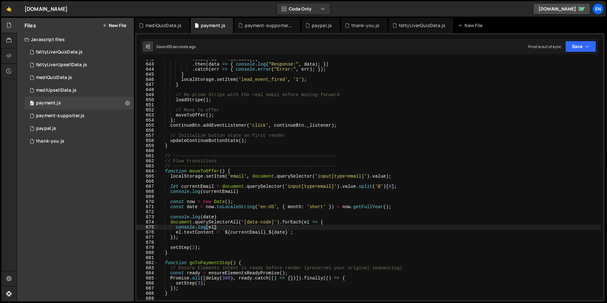
drag, startPoint x: 238, startPoint y: 225, endPoint x: 247, endPoint y: 225, distance: 8.9
click at [238, 225] on div ". then ( res => res . text ( )) . then ( data => { console . log ( "Response:" …" at bounding box center [379, 182] width 442 height 251
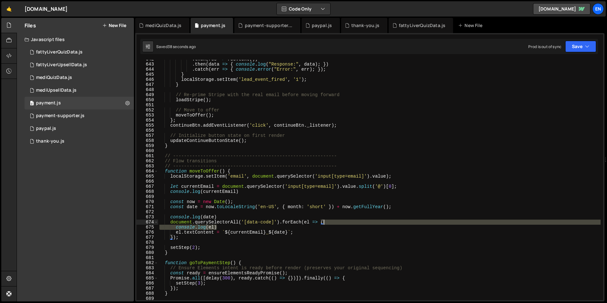
drag, startPoint x: 327, startPoint y: 228, endPoint x: 331, endPoint y: 225, distance: 5.0
click at [331, 225] on div ". then ( res => res . text ( )) . then ( data => { console . log ( "Response:" …" at bounding box center [379, 182] width 442 height 251
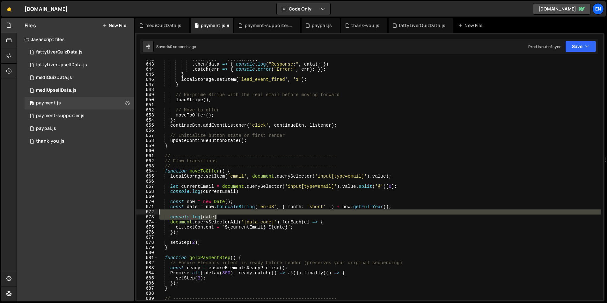
drag, startPoint x: 221, startPoint y: 217, endPoint x: 221, endPoint y: 214, distance: 3.5
click at [221, 214] on div ". then ( res => res . text ( )) . then ( data => { console . log ( "Response:" …" at bounding box center [379, 182] width 442 height 251
type textarea "console.log(date)"
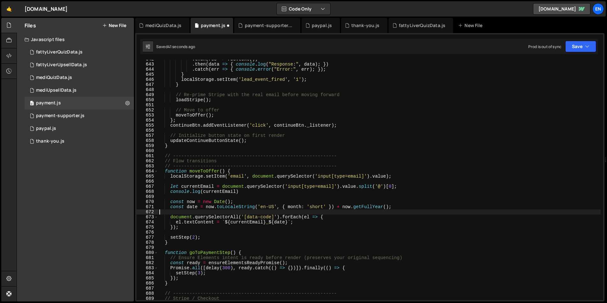
scroll to position [0, 0]
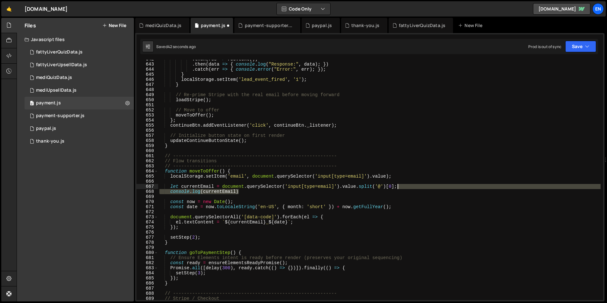
drag, startPoint x: 417, startPoint y: 191, endPoint x: 417, endPoint y: 185, distance: 6.1
click at [417, 185] on div ". then ( res => res . text ( )) . then ( data => { console . log ( "Response:" …" at bounding box center [379, 182] width 442 height 251
type textarea "let currentEmail = document.querySelector('input[type=email]').value.split('@')…"
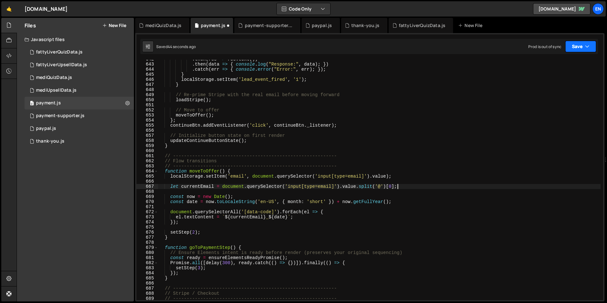
click at [580, 46] on button "Save" at bounding box center [580, 46] width 31 height 11
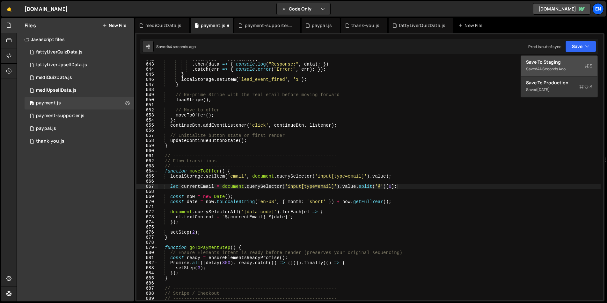
click at [557, 62] on div "Save to Staging S" at bounding box center [559, 62] width 66 height 6
